Goal: Task Accomplishment & Management: Use online tool/utility

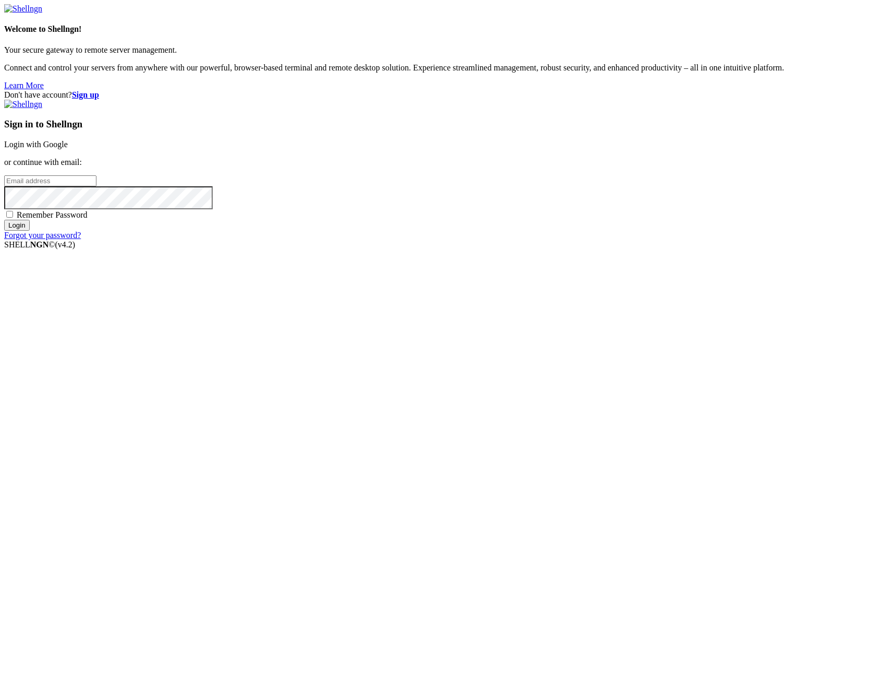
click at [68, 149] on link "Login with Google" at bounding box center [36, 144] width 64 height 9
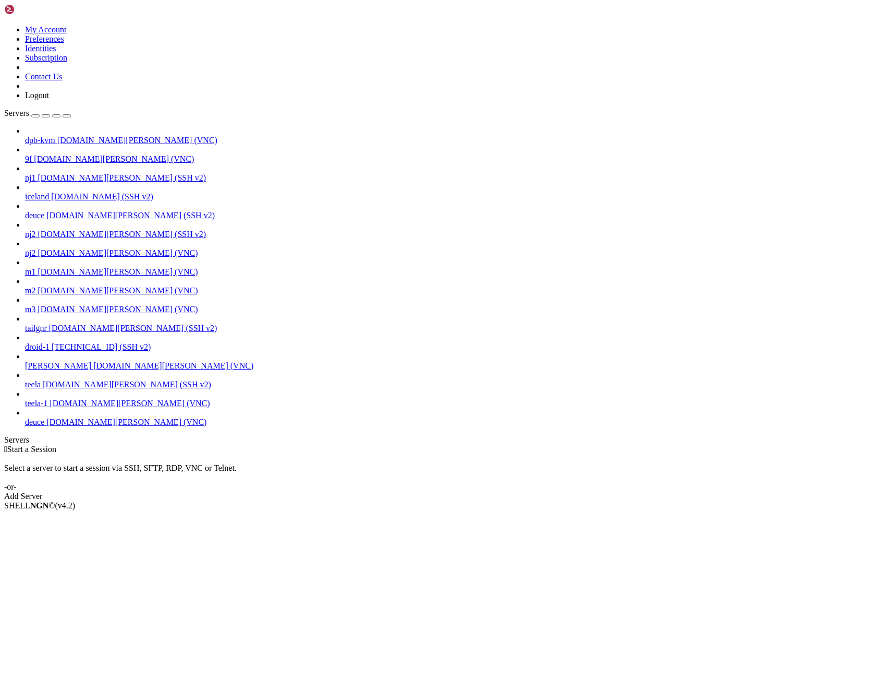
click at [363, 444] on div " Start a Session Select a server to start a session via SSH, SFTP, RDP, VNC or…" at bounding box center [446, 472] width 884 height 56
click at [28, 427] on link "deuce [DOMAIN_NAME][PERSON_NAME] (VNC)" at bounding box center [456, 421] width 863 height 9
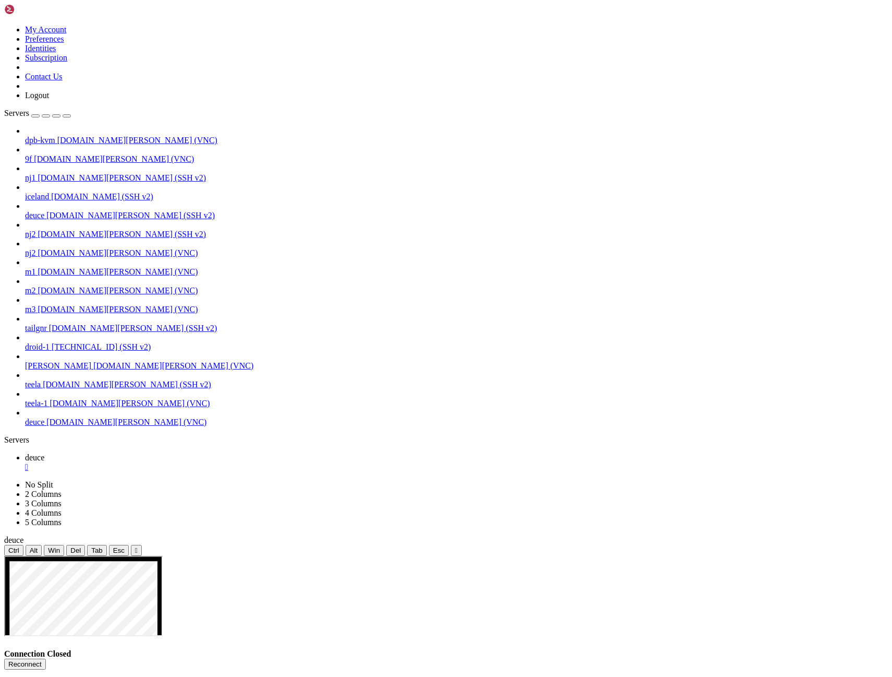
click at [46, 658] on button "Reconnect" at bounding box center [25, 663] width 42 height 11
click at [67, 116] on icon "button" at bounding box center [67, 116] width 0 height 0
click at [46, 658] on button "Reconnect" at bounding box center [25, 663] width 42 height 11
click at [4, 435] on div "Servers" at bounding box center [446, 439] width 884 height 9
click at [53, 211] on span "[DOMAIN_NAME][PERSON_NAME] (SSH v2)" at bounding box center [130, 215] width 168 height 9
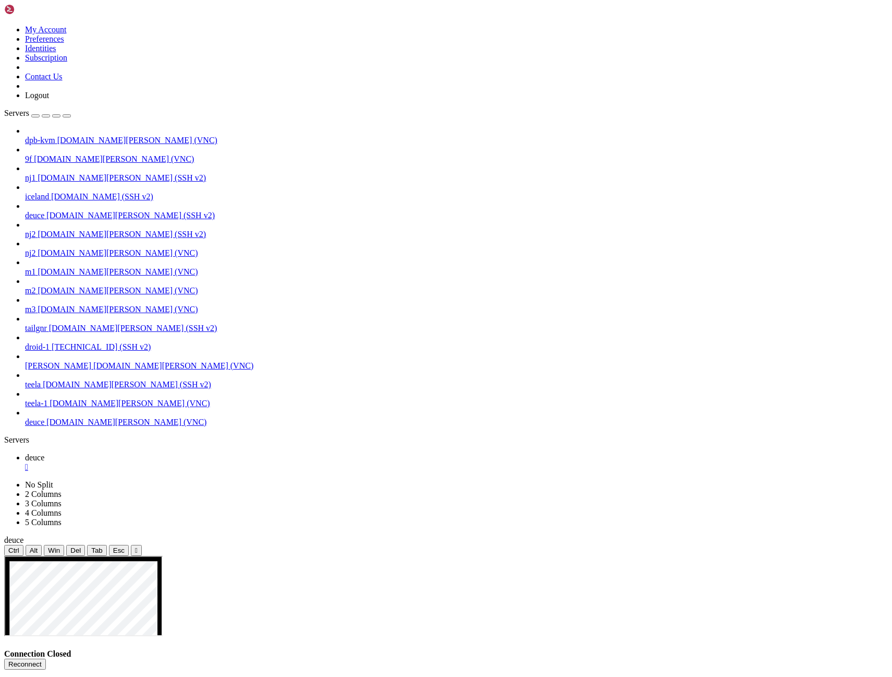
click at [53, 211] on span "[DOMAIN_NAME][PERSON_NAME] (SSH v2)" at bounding box center [130, 215] width 168 height 9
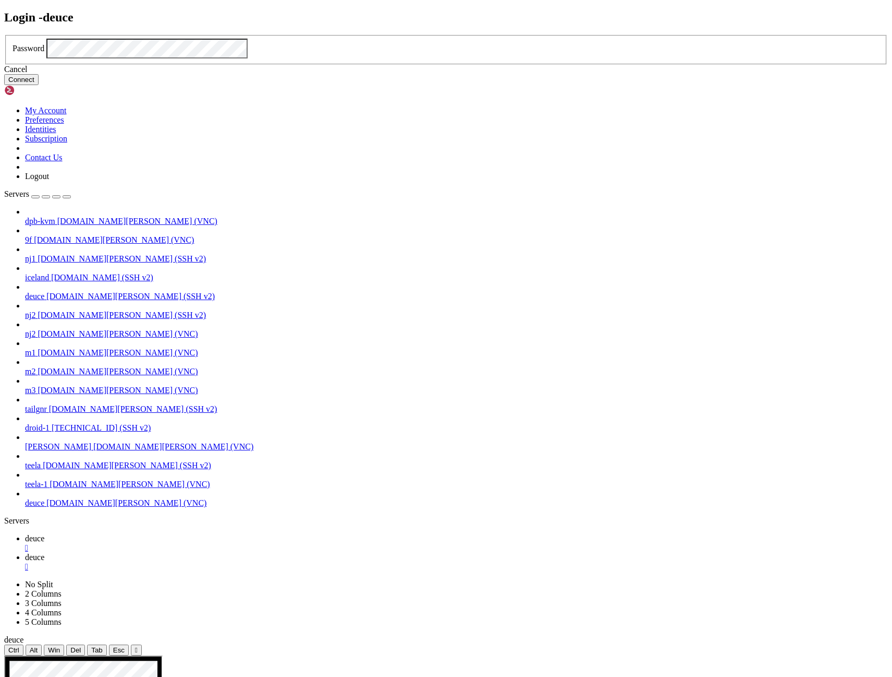
click button "Connect" at bounding box center [21, 79] width 34 height 11
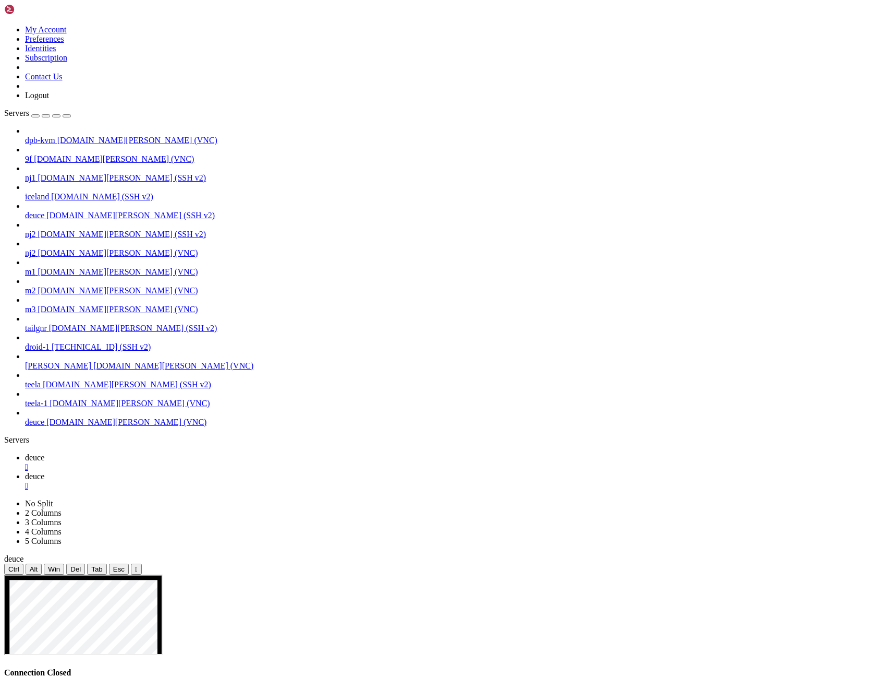
click at [40, 426] on span "deuce" at bounding box center [34, 421] width 19 height 9
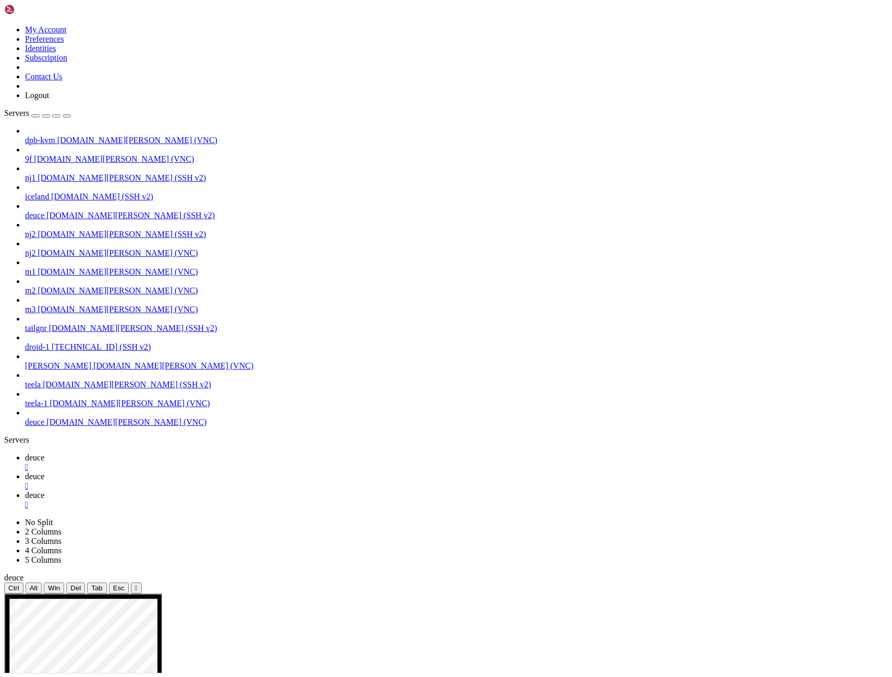
click at [67, 116] on icon "button" at bounding box center [67, 116] width 0 height 0
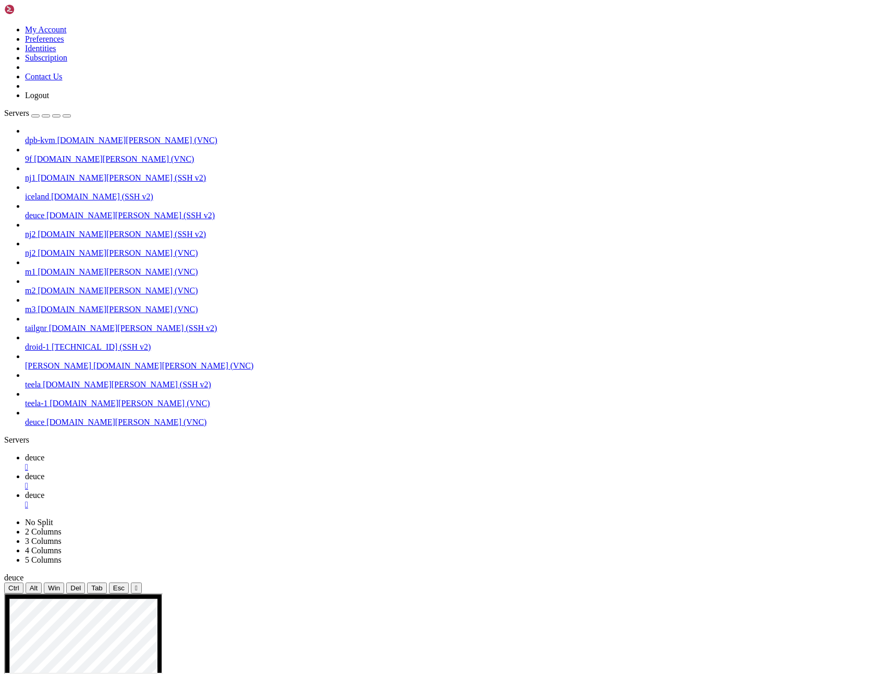
drag, startPoint x: 419, startPoint y: 883, endPoint x: 195, endPoint y: 891, distance: 223.9
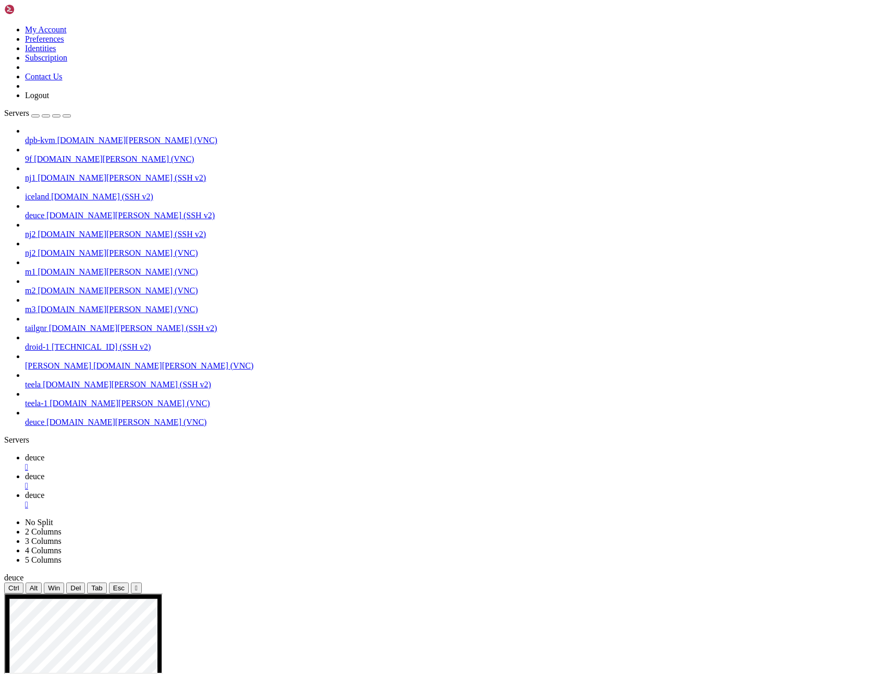
drag, startPoint x: 468, startPoint y: 880, endPoint x: 685, endPoint y: 887, distance: 216.6
